Goal: Information Seeking & Learning: Learn about a topic

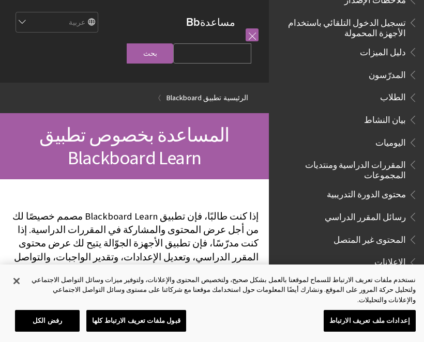
scroll to position [168, 0]
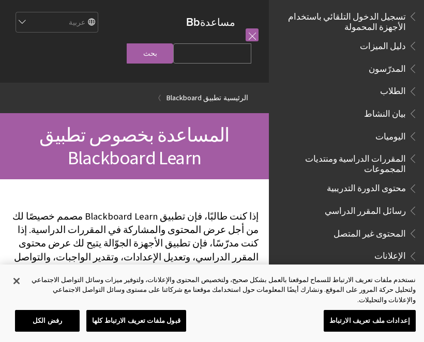
click at [413, 91] on span "Book outline for Blackboard App Help" at bounding box center [411, 89] width 11 height 13
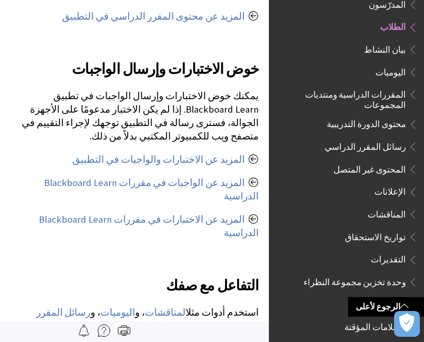
scroll to position [628, 0]
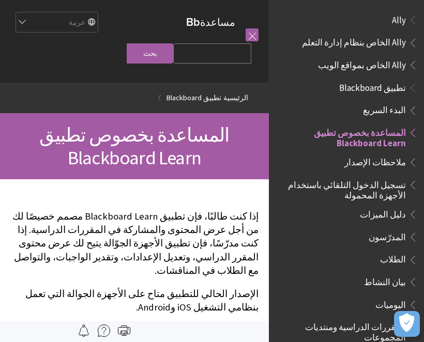
click at [410, 88] on span "Book outline for Blackboard App Help" at bounding box center [411, 85] width 11 height 13
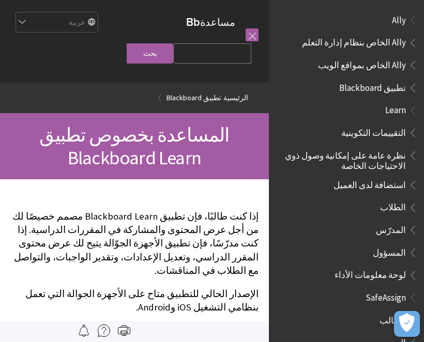
click at [406, 89] on span "Book outline for Blackboard App Help" at bounding box center [411, 85] width 11 height 13
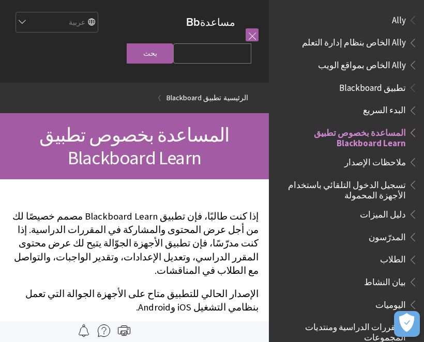
click at [410, 88] on span "Book outline for Blackboard App Help" at bounding box center [411, 85] width 11 height 13
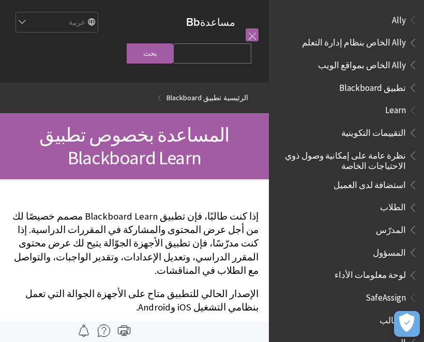
click at [414, 82] on span "Book outline for Blackboard App Help" at bounding box center [411, 85] width 11 height 13
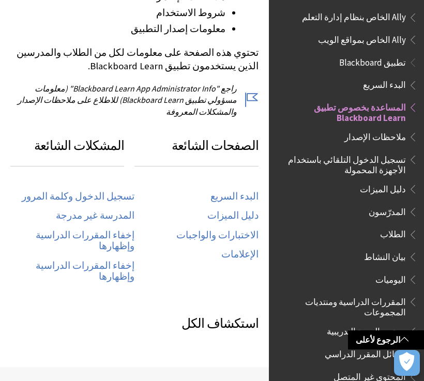
scroll to position [464, 0]
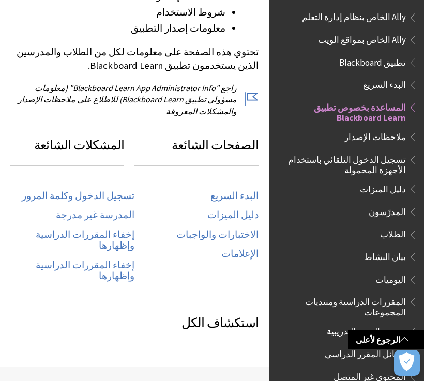
click at [48, 190] on link "تسجيل الدخول وكلمة المرور" at bounding box center [78, 196] width 113 height 12
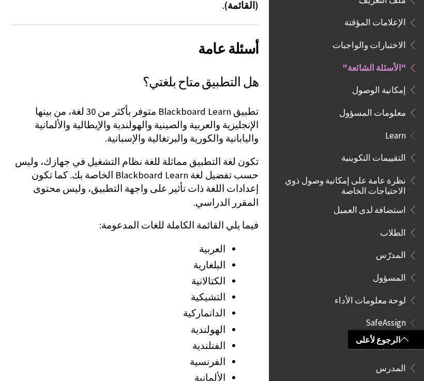
scroll to position [1085, 0]
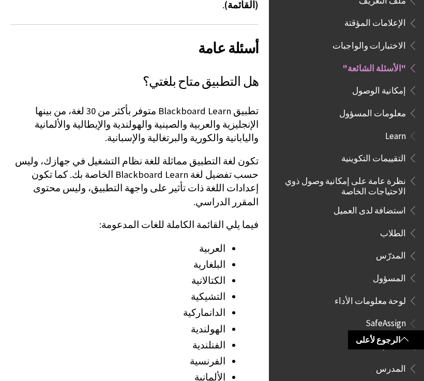
click at [412, 82] on span "Book outline for Blackboard App Help" at bounding box center [411, 88] width 11 height 13
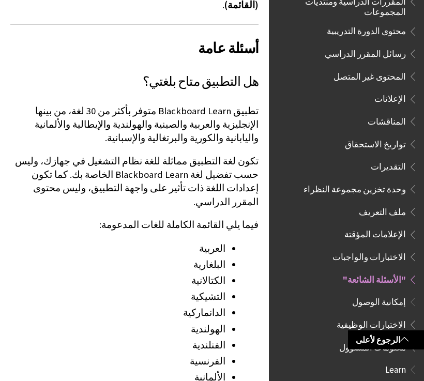
scroll to position [316, 0]
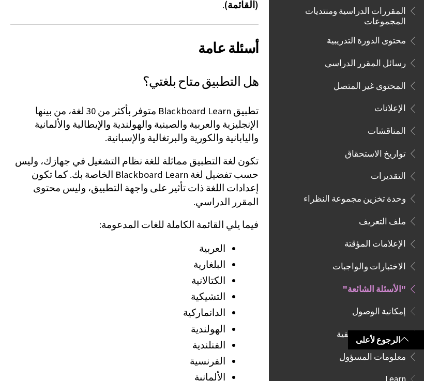
click at [413, 212] on span "Book outline for Blackboard App Help" at bounding box center [411, 218] width 11 height 13
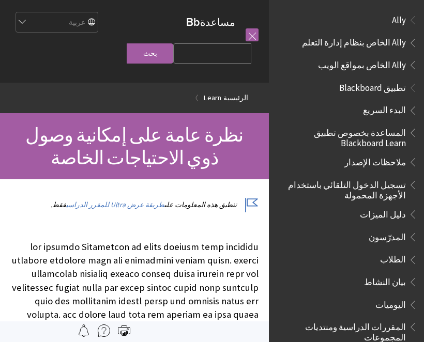
scroll to position [648, 0]
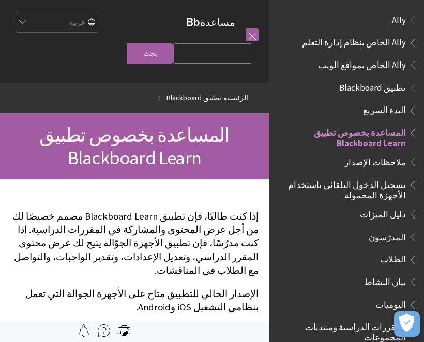
scroll to position [107, 0]
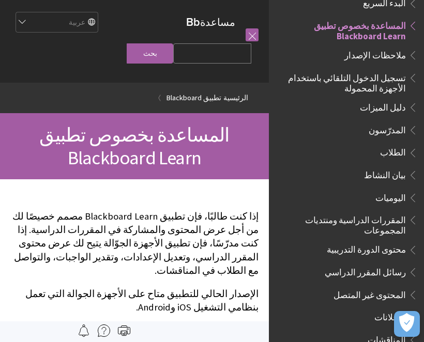
click at [413, 77] on span "Book outline for Blackboard App Help" at bounding box center [411, 75] width 11 height 13
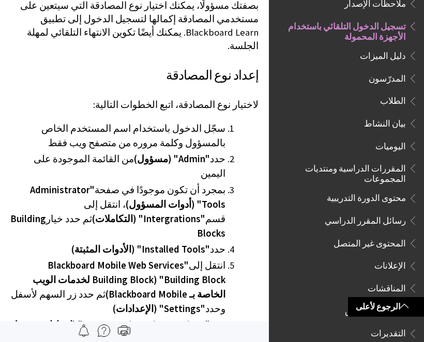
scroll to position [1775, 0]
